Goal: Navigation & Orientation: Find specific page/section

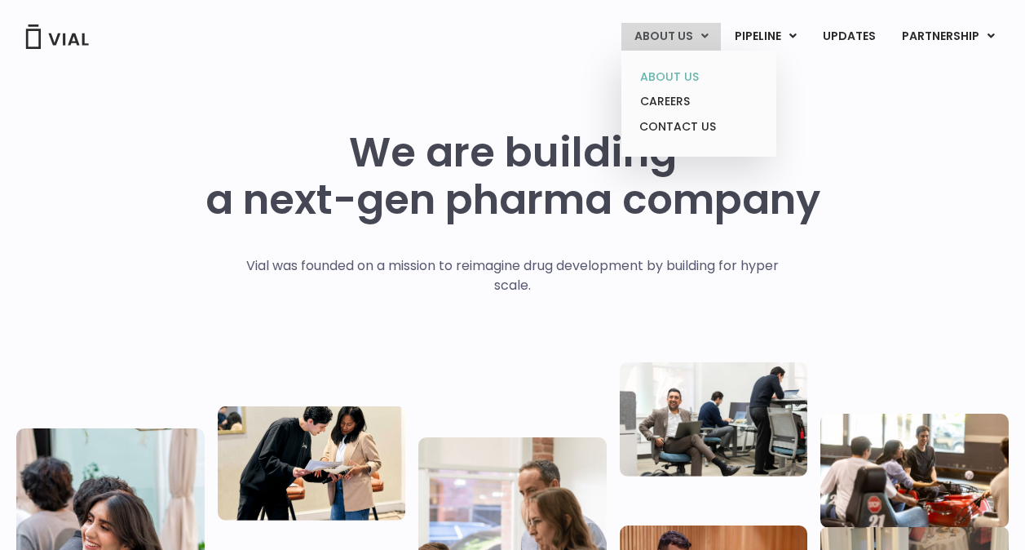
click at [665, 78] on link "ABOUT US" at bounding box center [698, 76] width 143 height 25
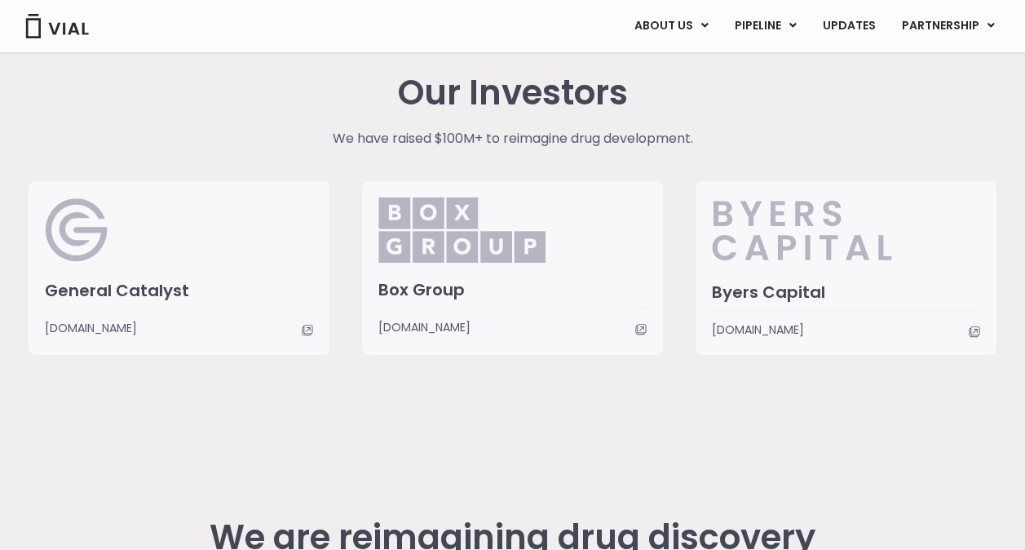
scroll to position [3516, 0]
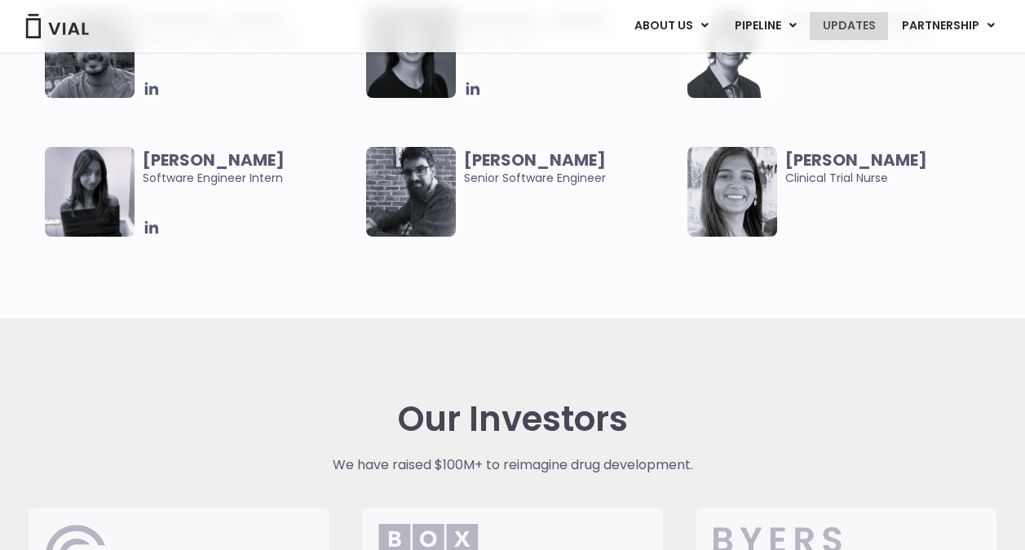
click at [860, 23] on link "UPDATES" at bounding box center [849, 26] width 78 height 28
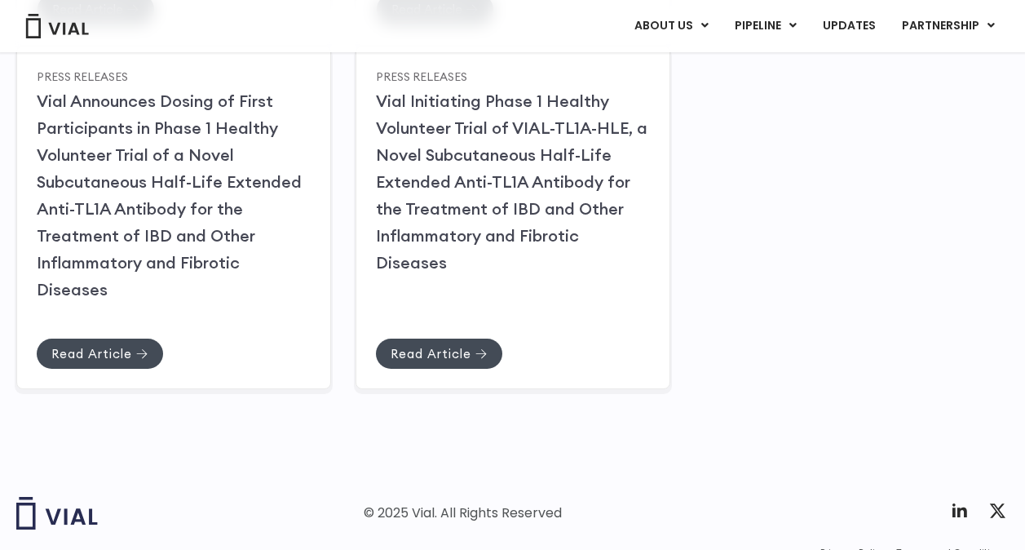
scroll to position [727, 0]
